Goal: Information Seeking & Learning: Learn about a topic

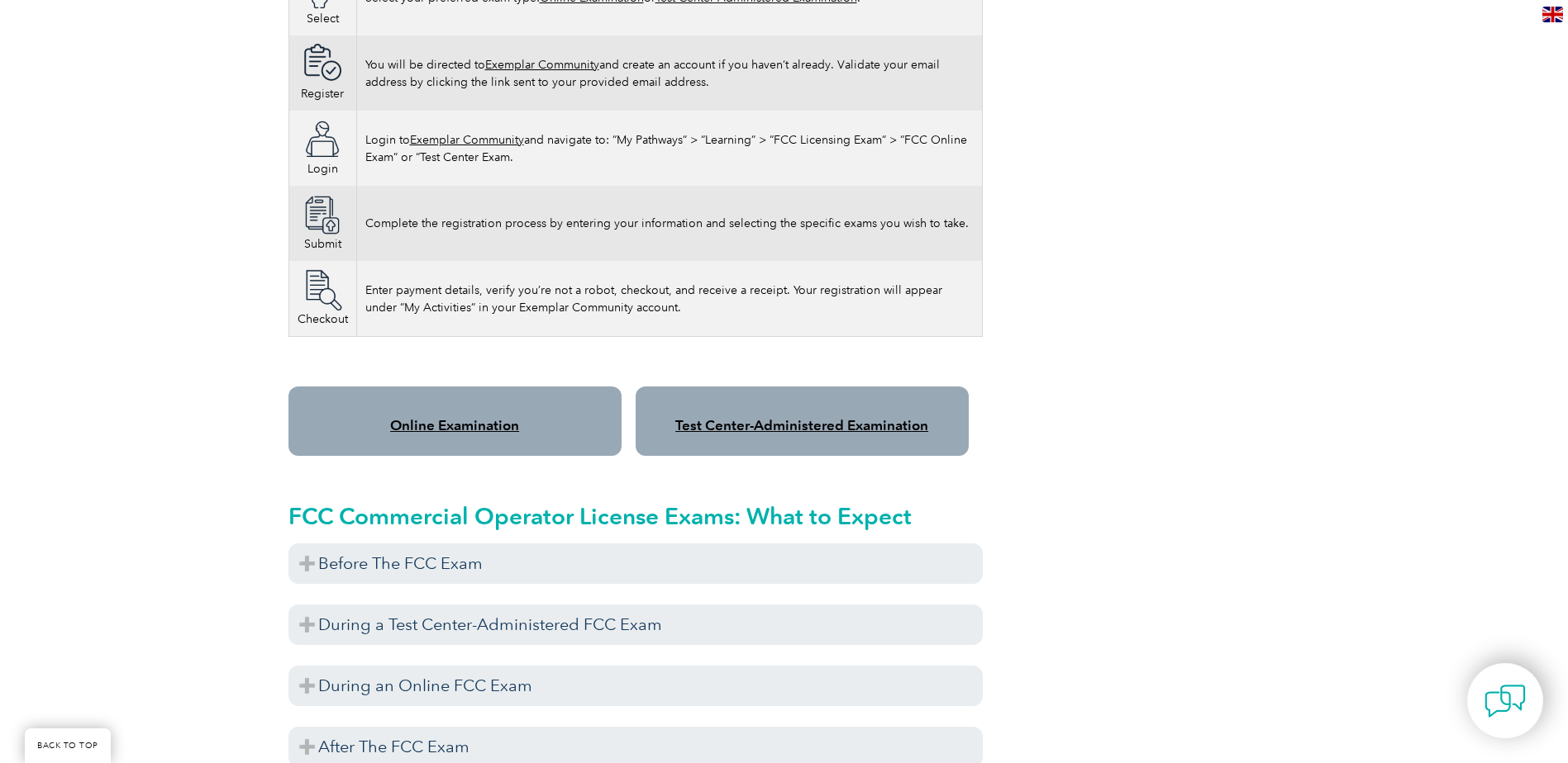
scroll to position [1156, 0]
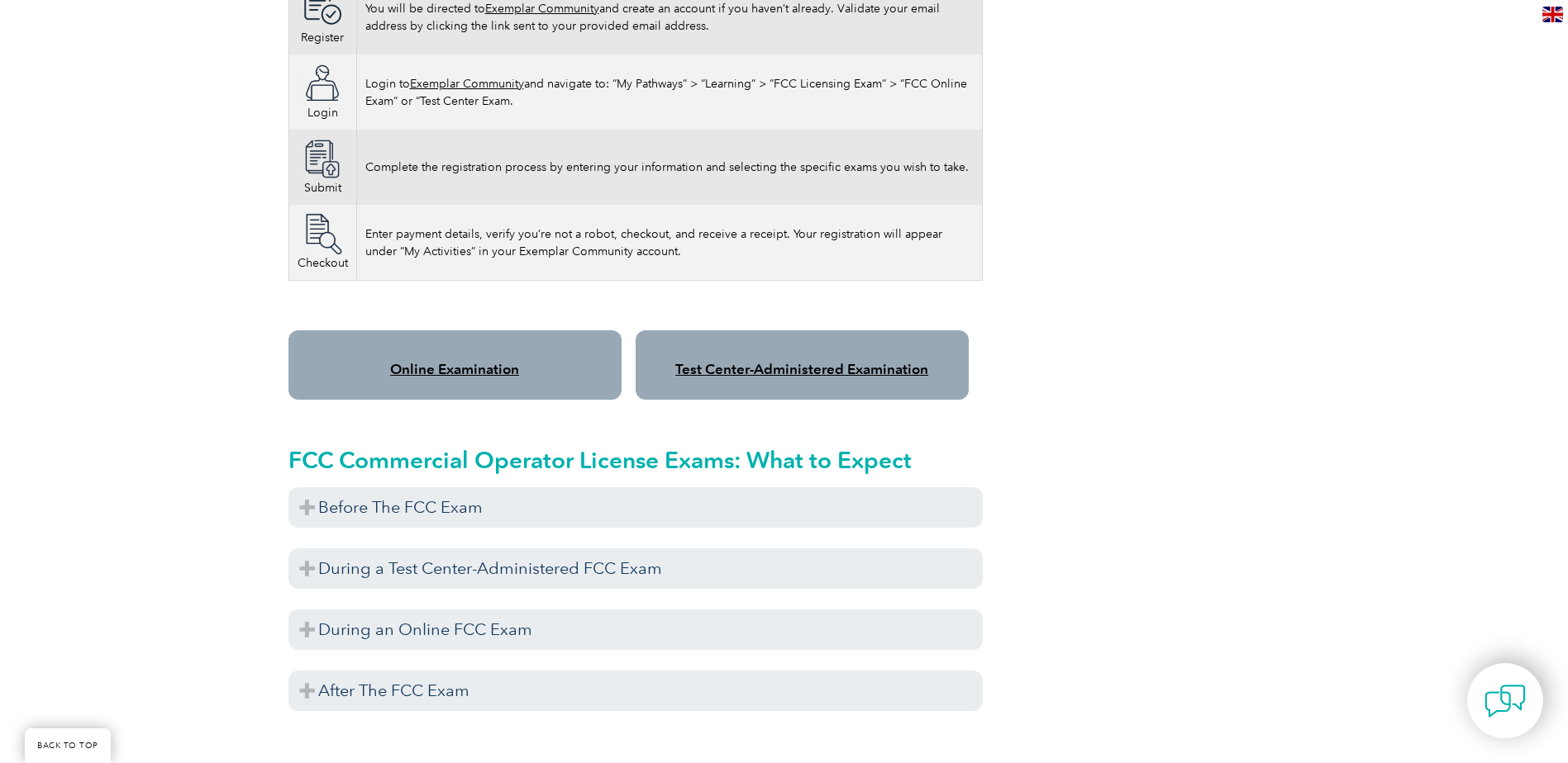
click at [508, 361] on link "Online Examination" at bounding box center [454, 369] width 129 height 17
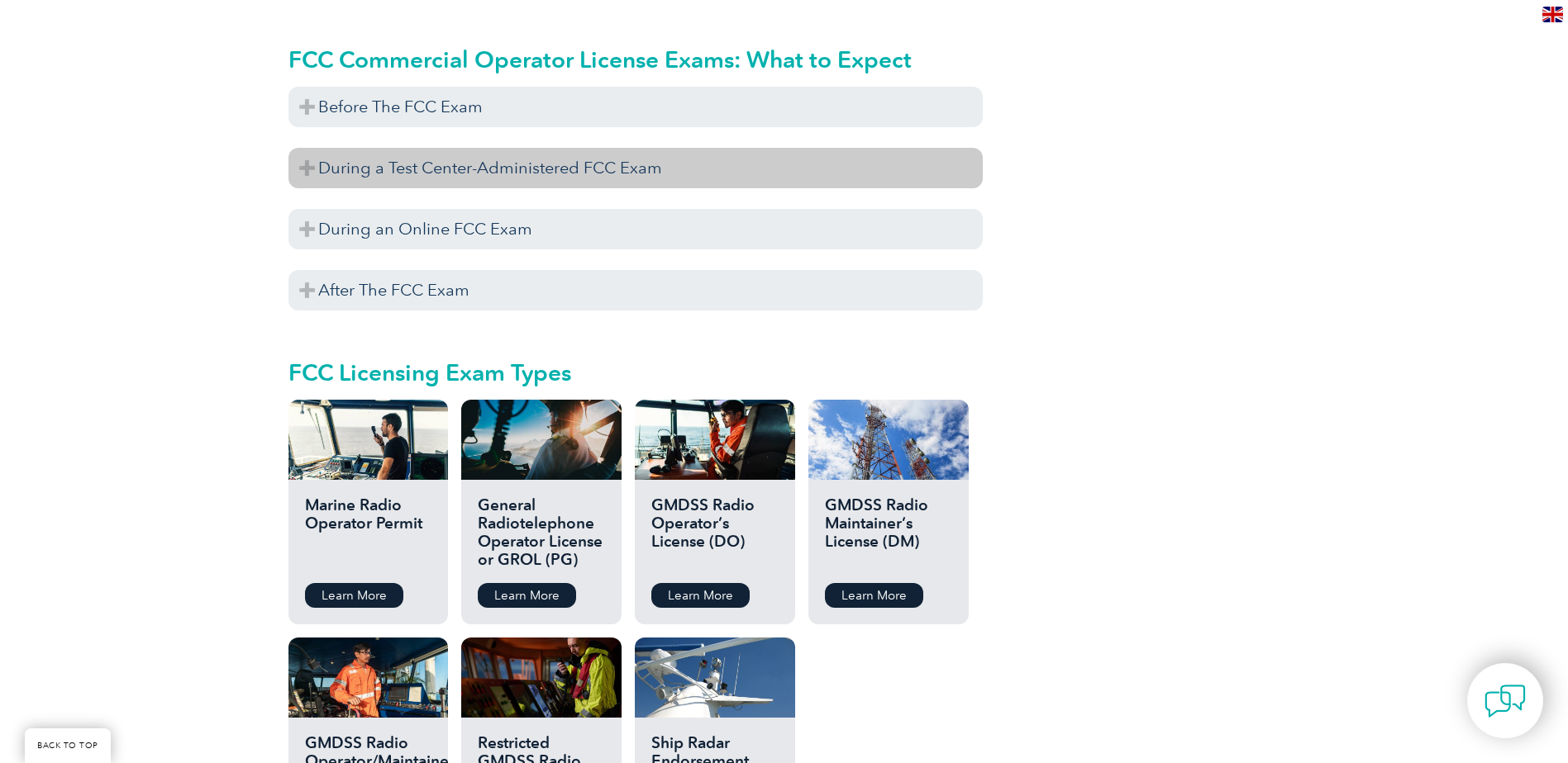
scroll to position [1569, 0]
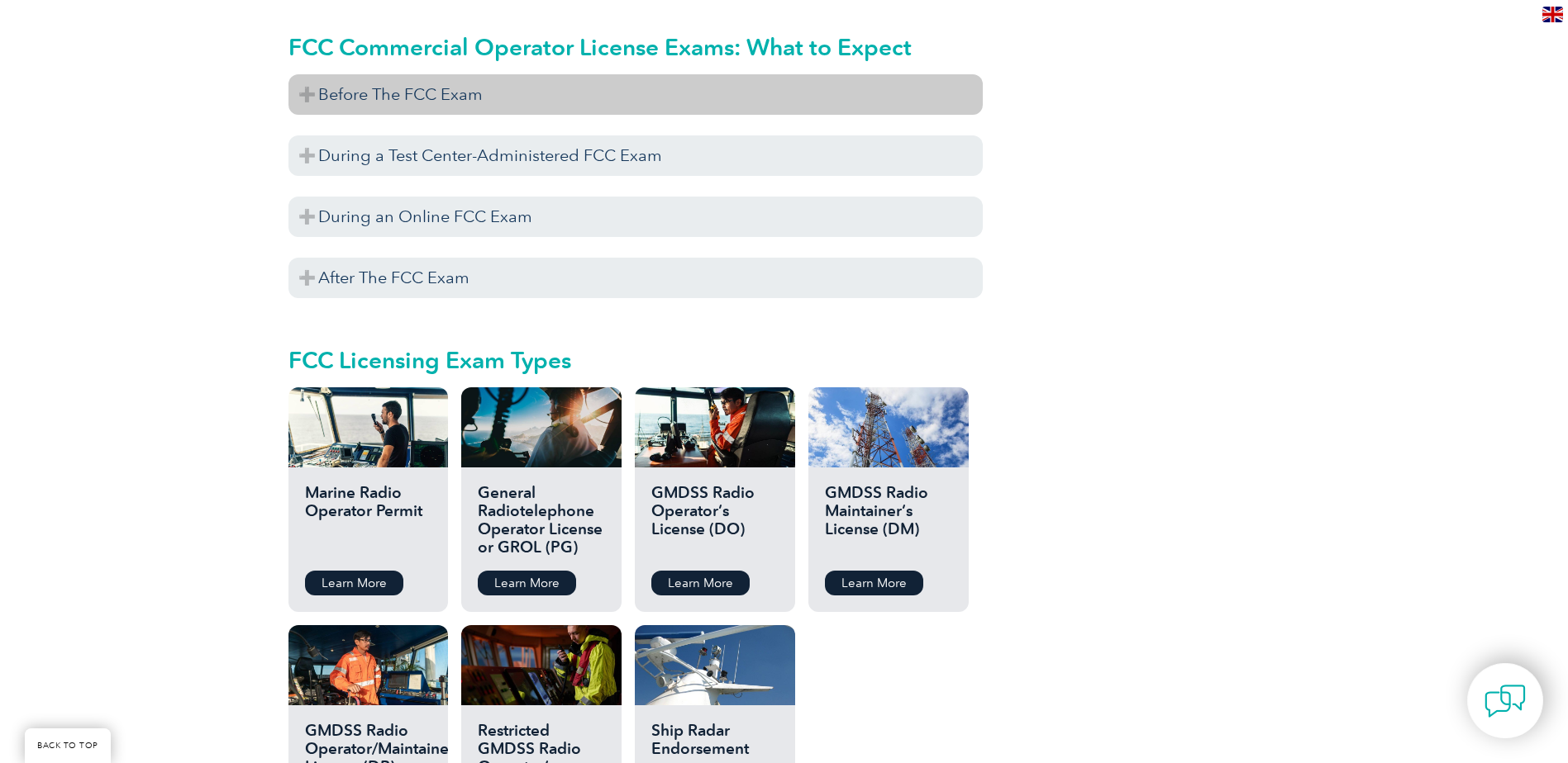
click at [536, 75] on h3 "Before The FCC Exam" at bounding box center [635, 95] width 694 height 40
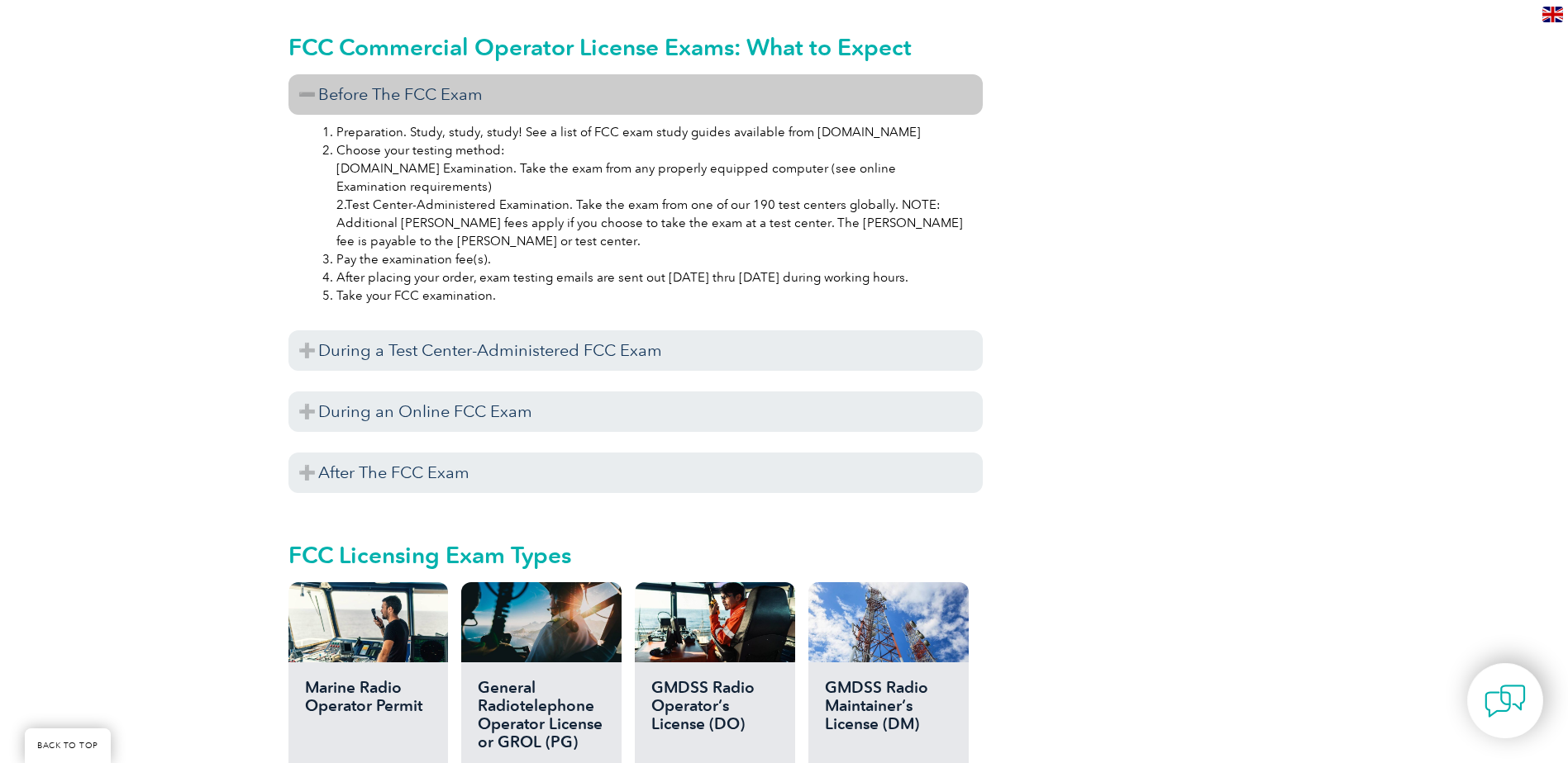
click at [499, 76] on h3 "Before The FCC Exam" at bounding box center [635, 95] width 694 height 40
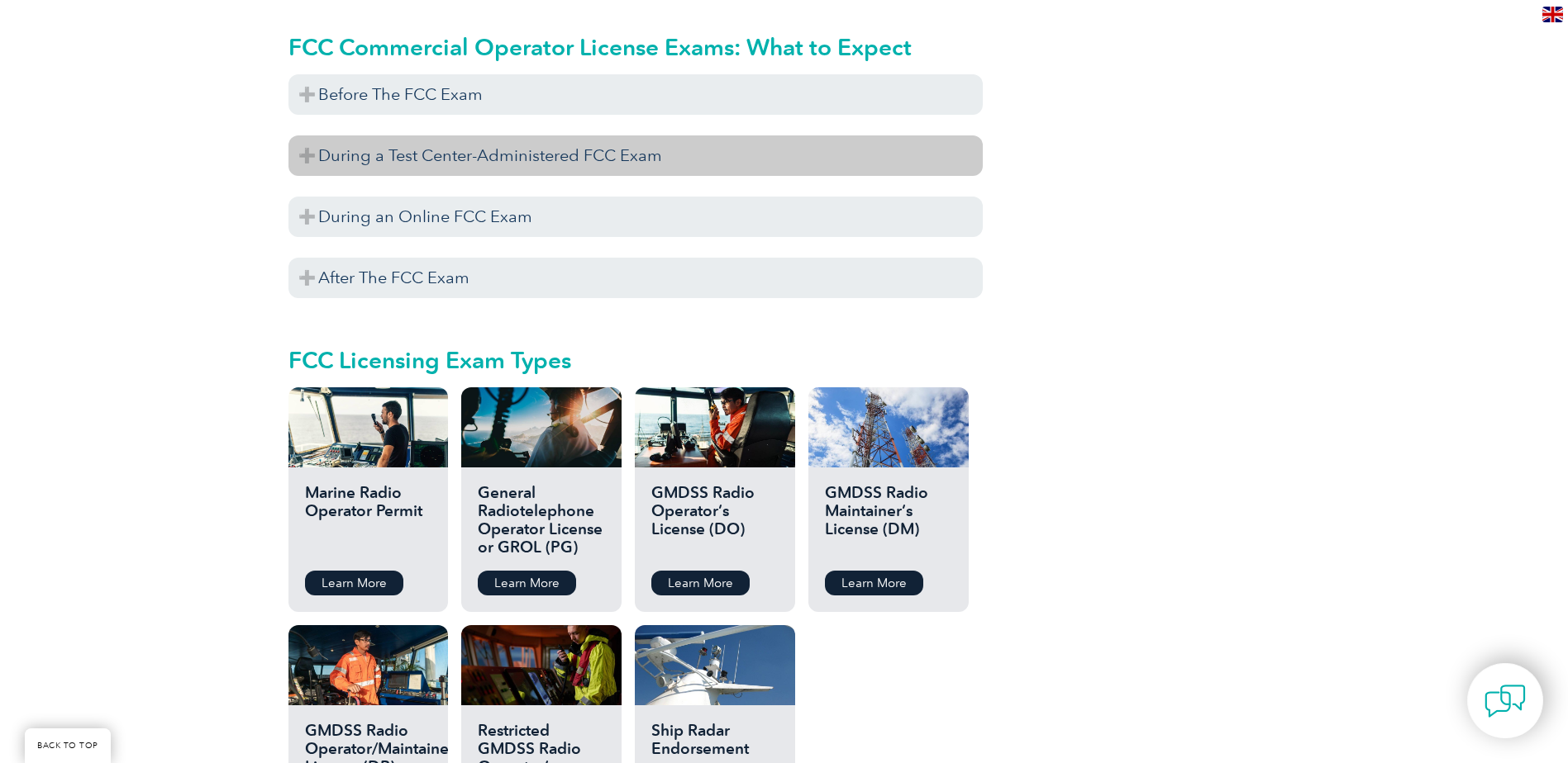
click at [474, 144] on h3 "During a Test Center-Administered FCC Exam" at bounding box center [635, 155] width 694 height 40
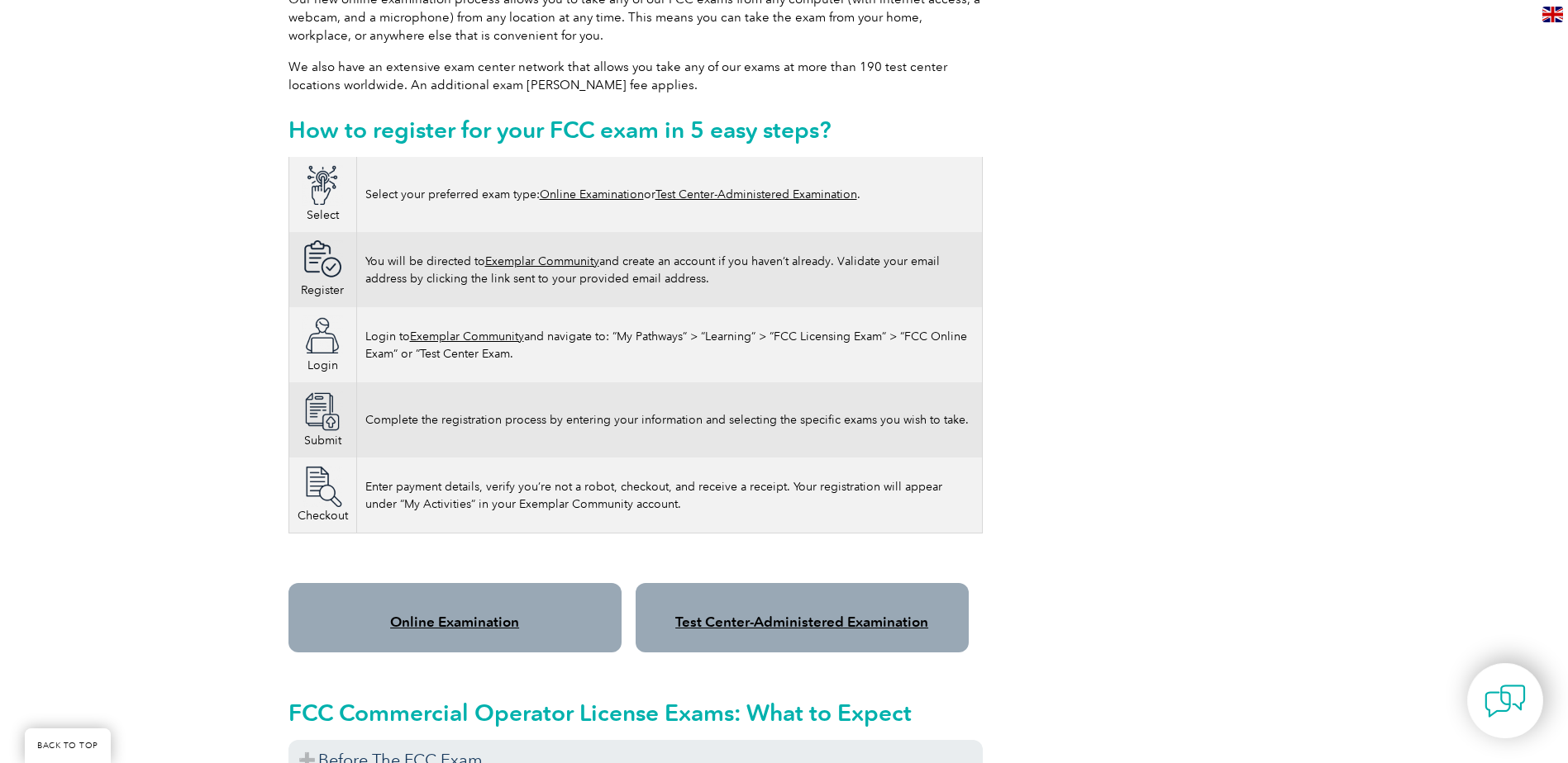
scroll to position [909, 0]
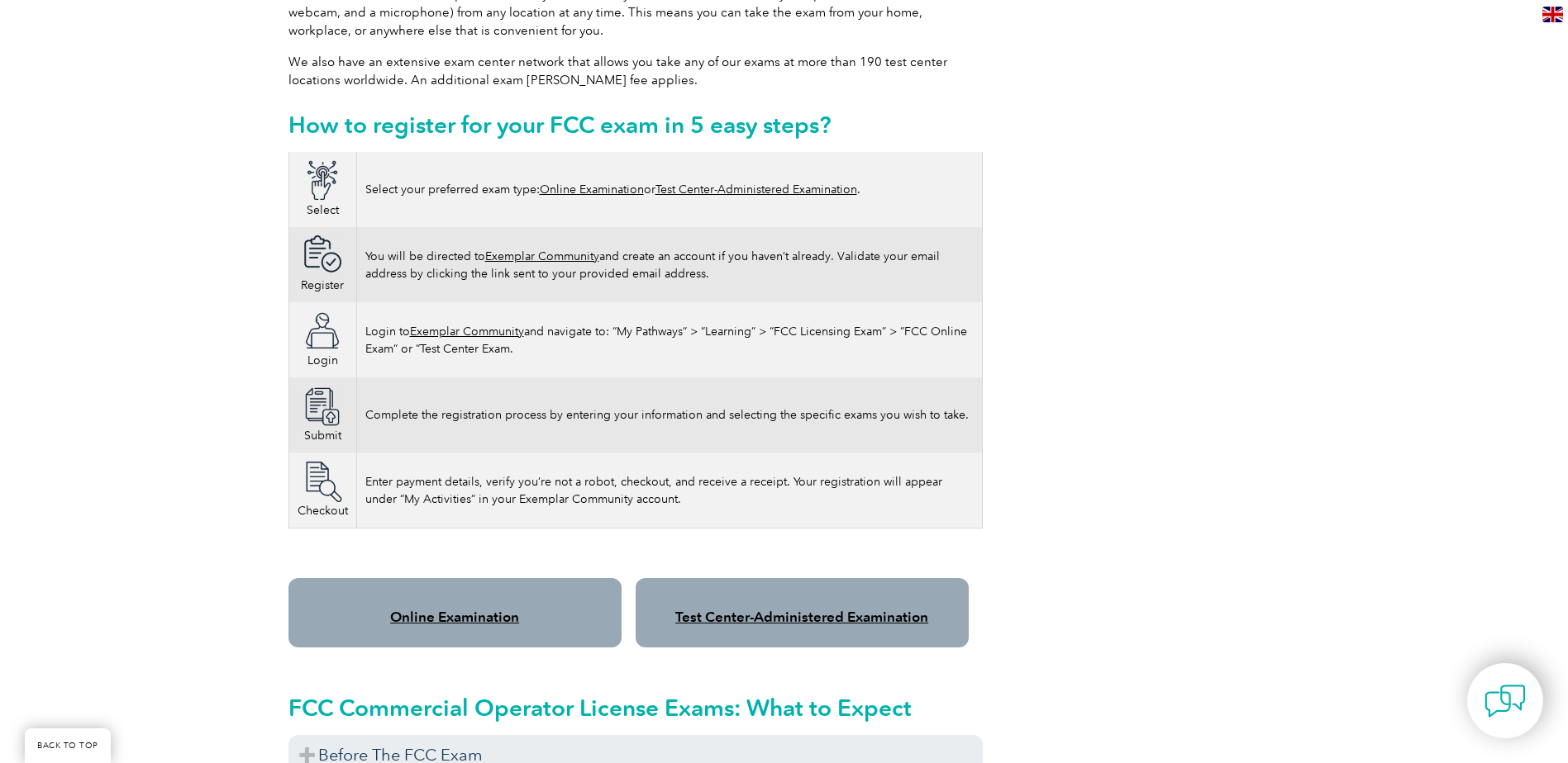
click at [438, 608] on link "Online Examination" at bounding box center [454, 616] width 129 height 17
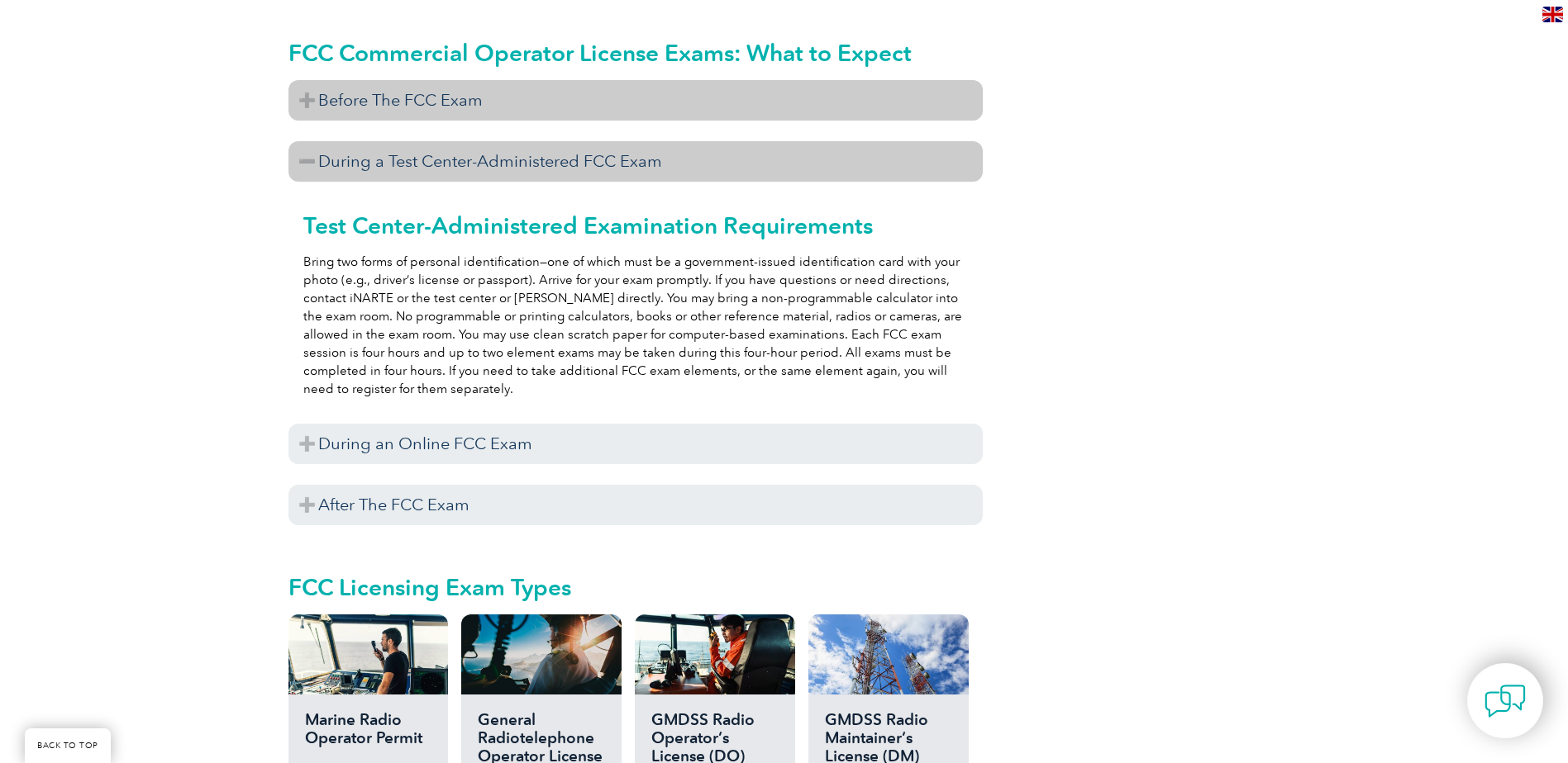
scroll to position [1569, 0]
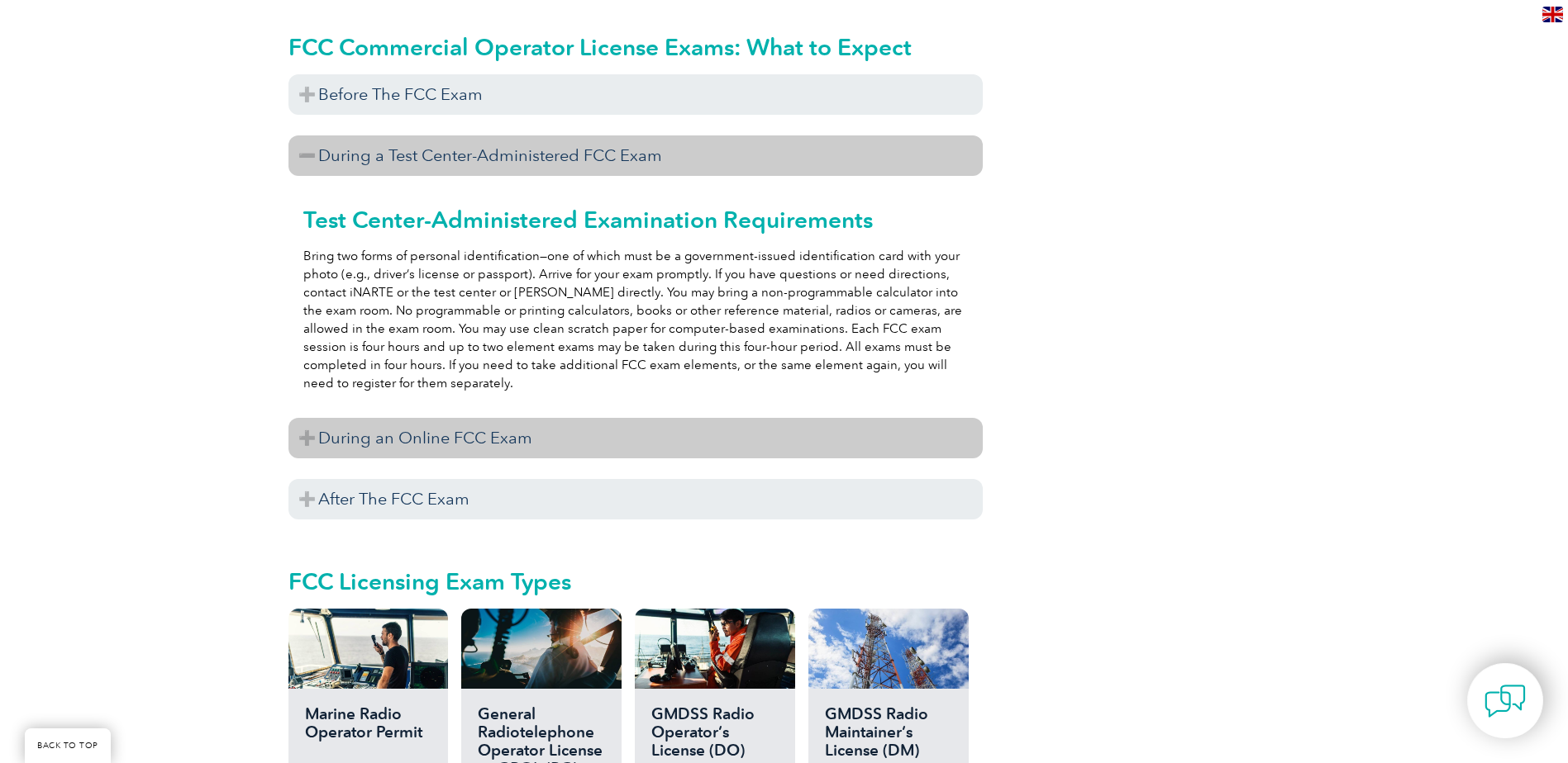
click at [566, 418] on h3 "During an Online FCC Exam" at bounding box center [635, 438] width 694 height 40
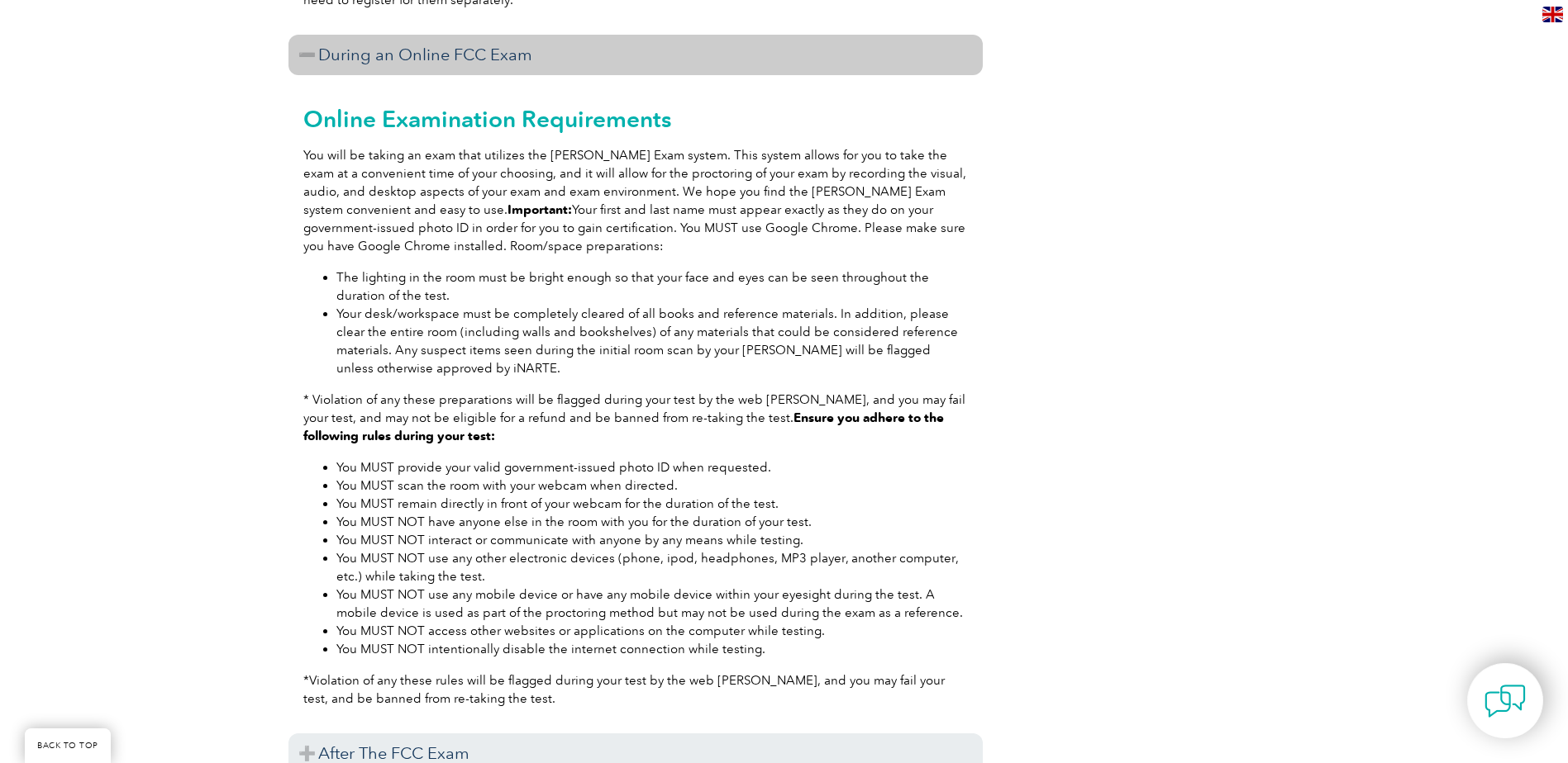
scroll to position [1983, 0]
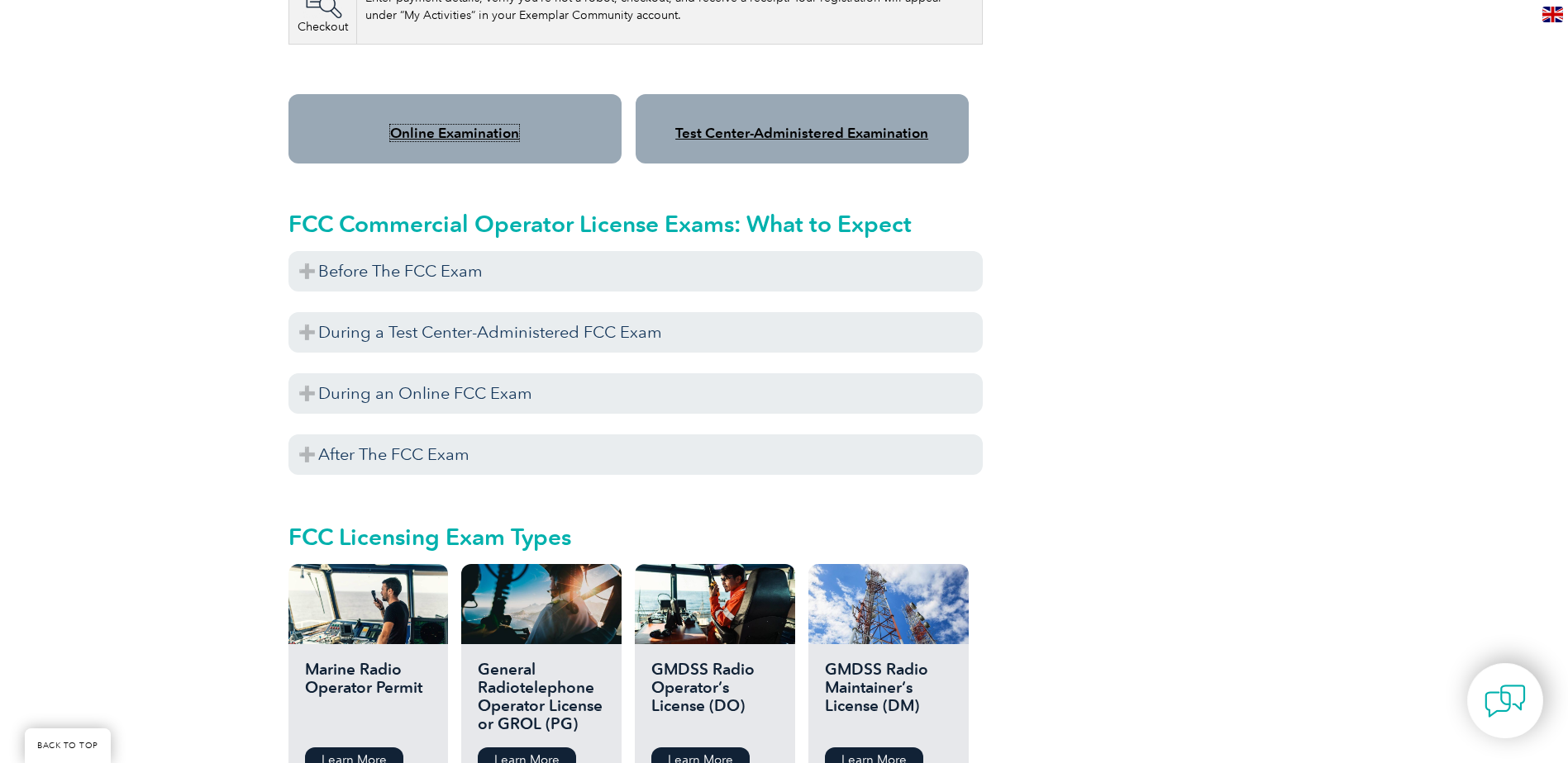
scroll to position [1404, 0]
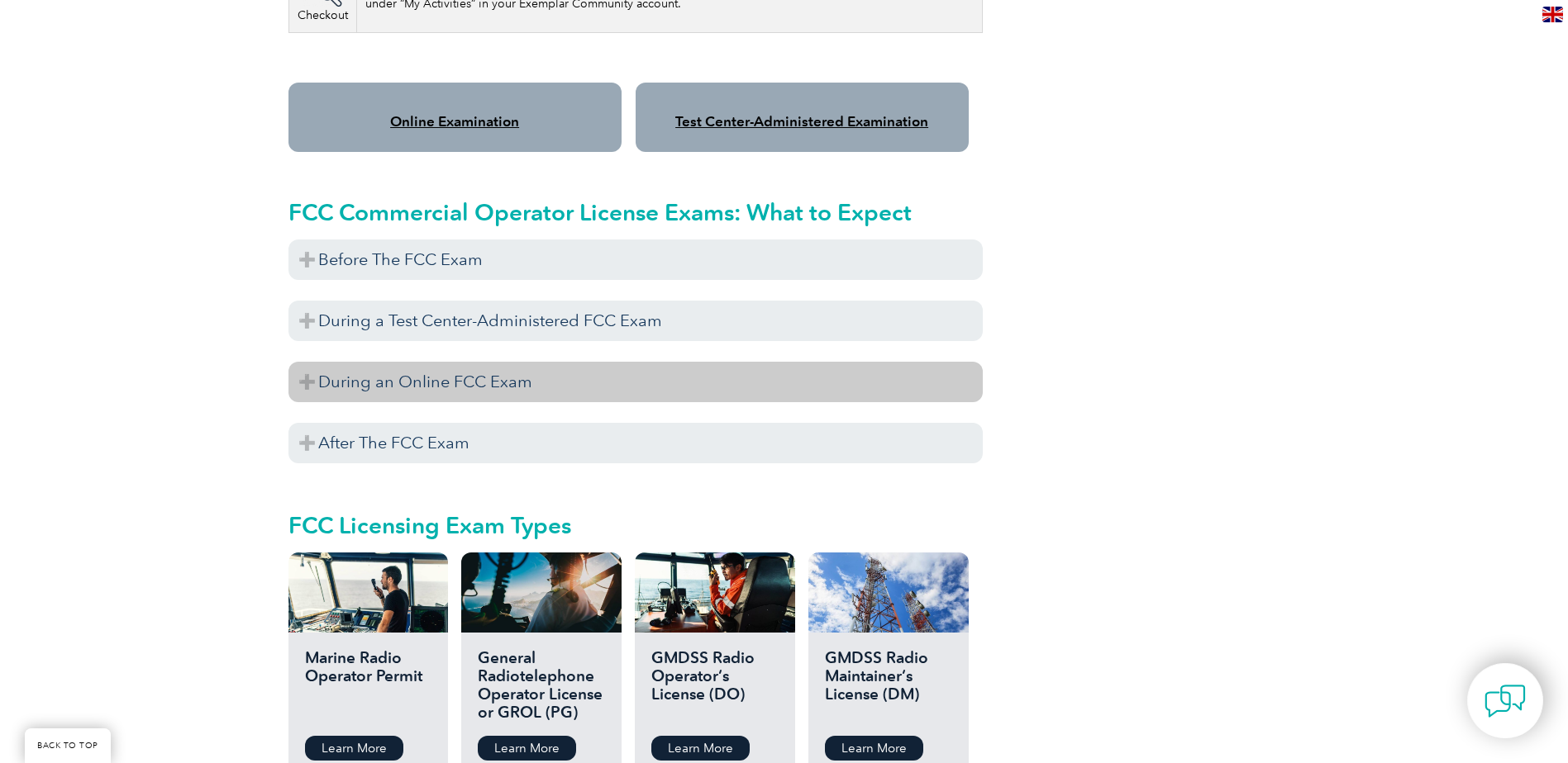
click at [551, 365] on h3 "During an Online FCC Exam" at bounding box center [635, 382] width 694 height 40
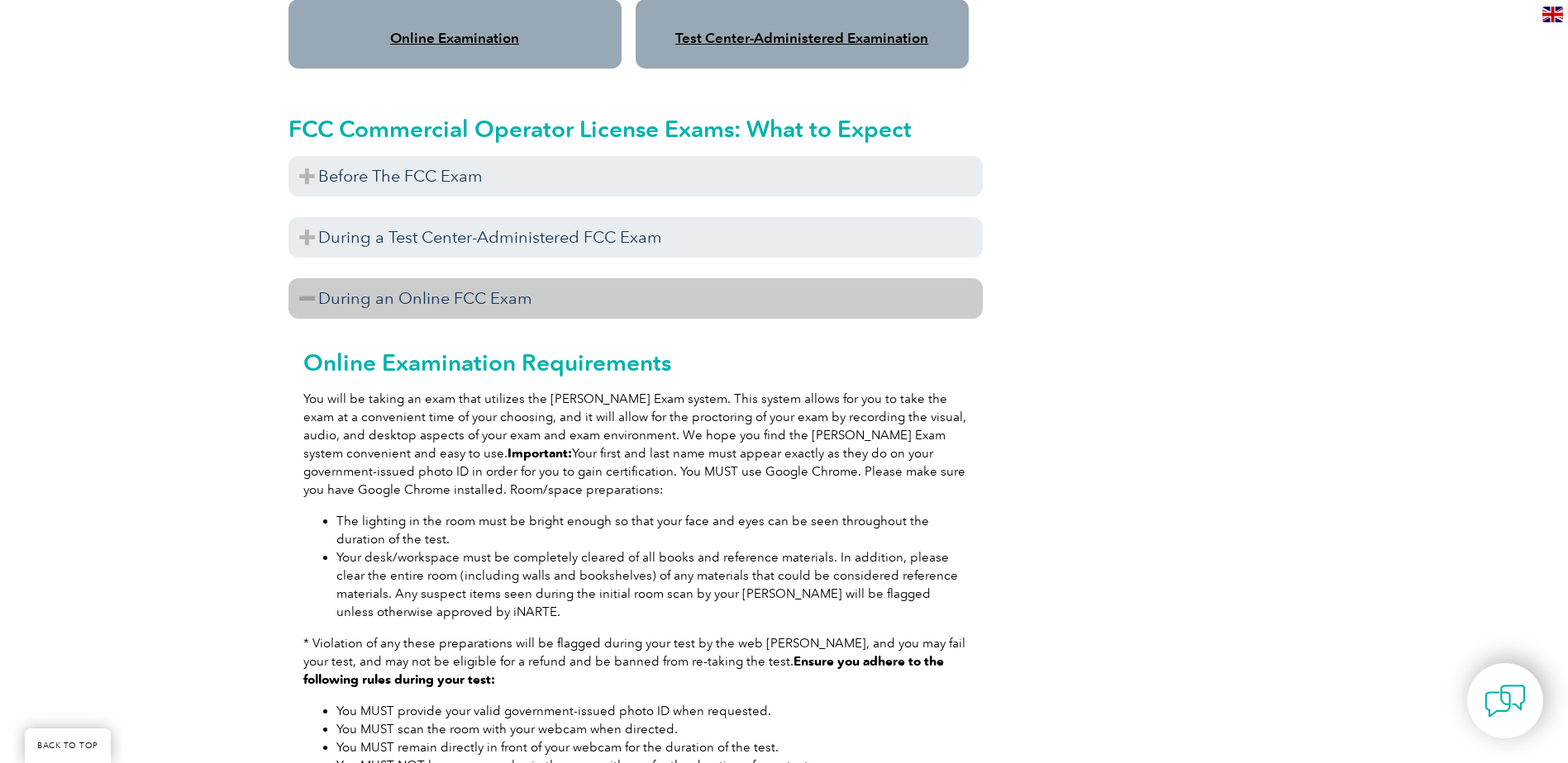
scroll to position [1486, 0]
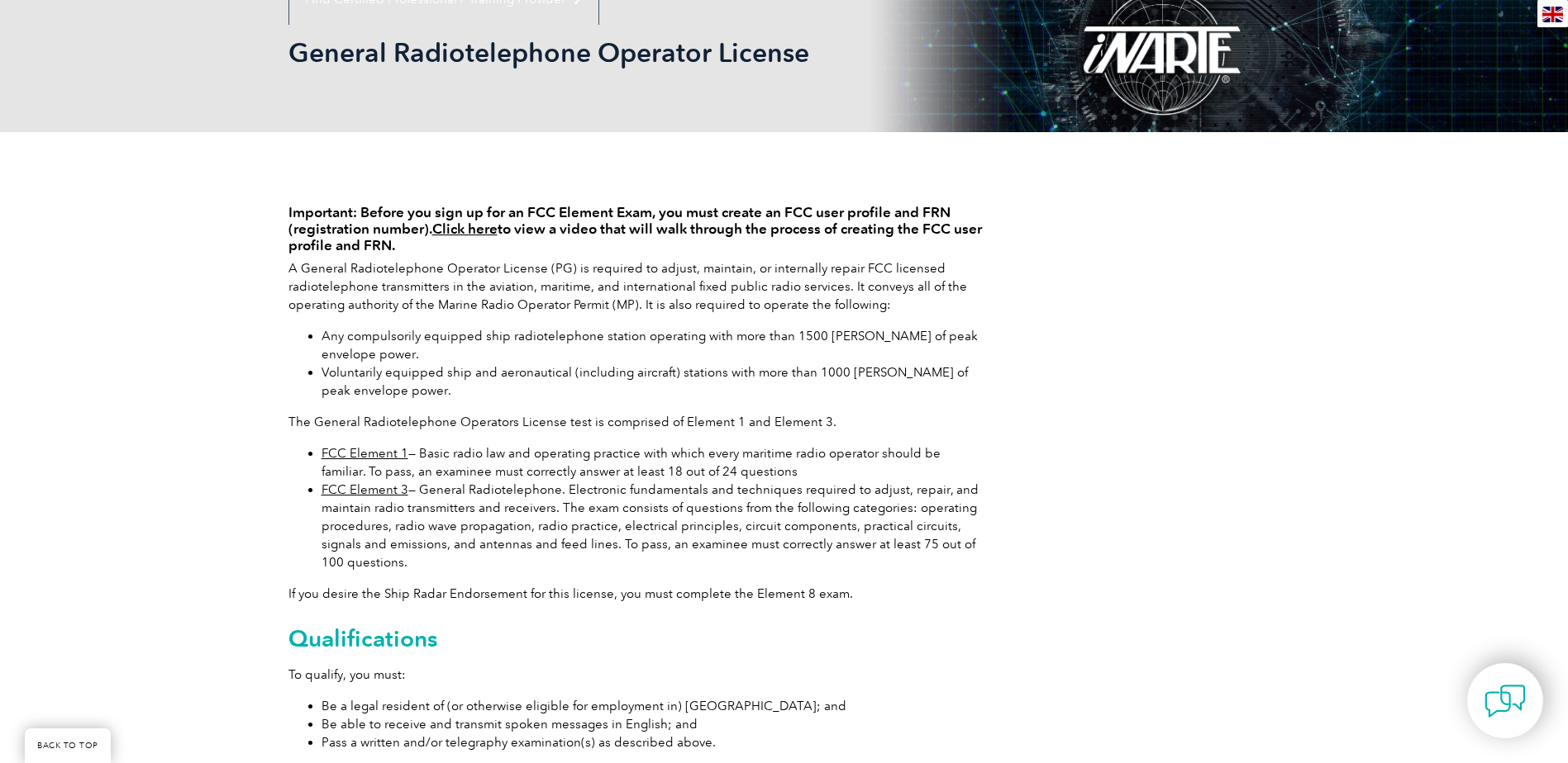
scroll to position [495, 0]
